Goal: Task Accomplishment & Management: Manage account settings

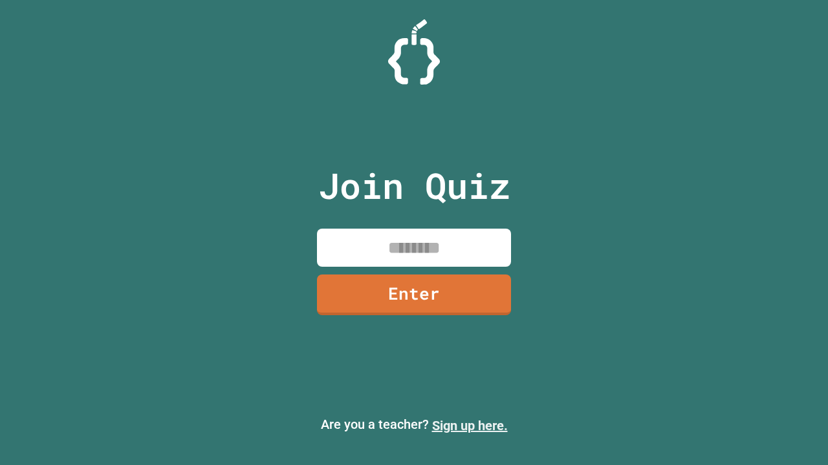
click at [469, 426] on link "Sign up here." at bounding box center [470, 426] width 76 height 16
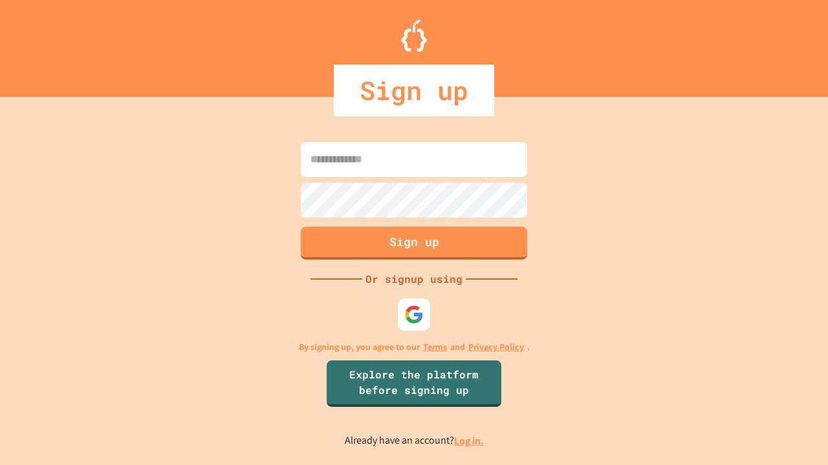
click at [469, 441] on link "Log in." at bounding box center [469, 441] width 30 height 14
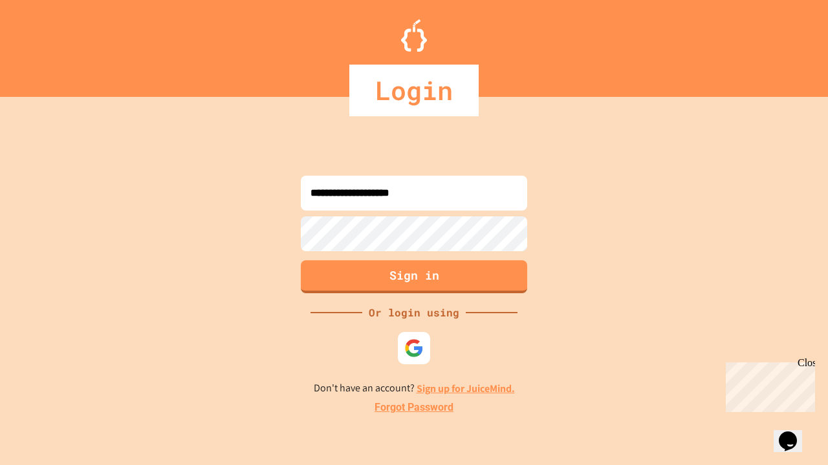
type input "**********"
